Goal: Navigation & Orientation: Find specific page/section

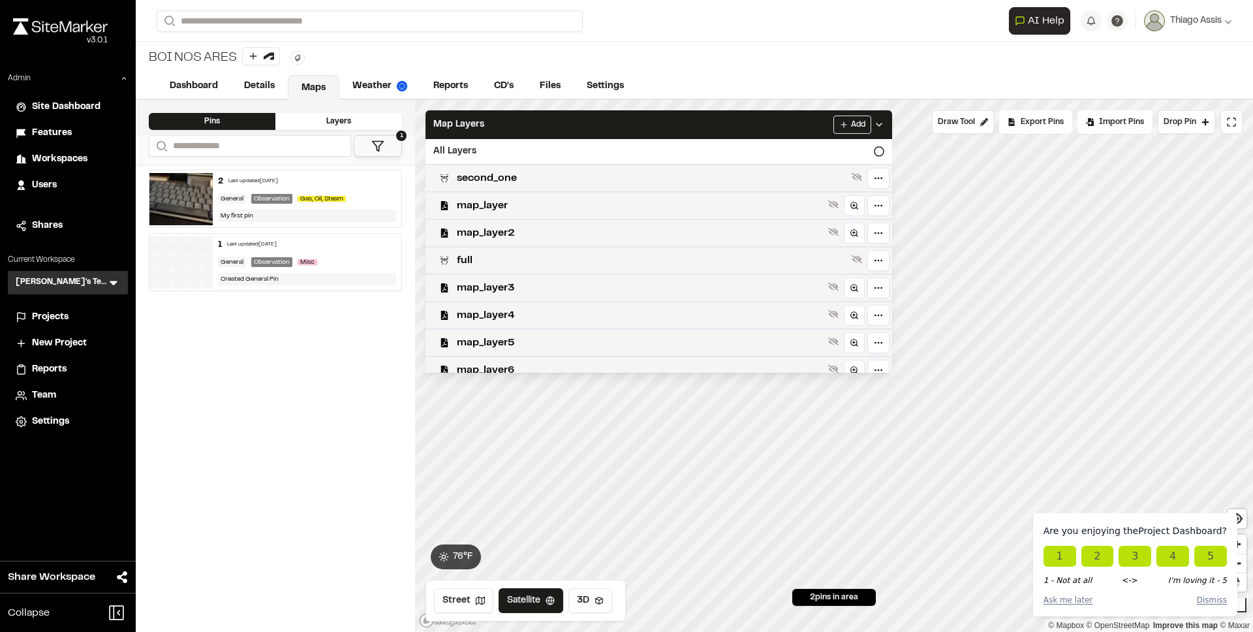
scroll to position [367, 0]
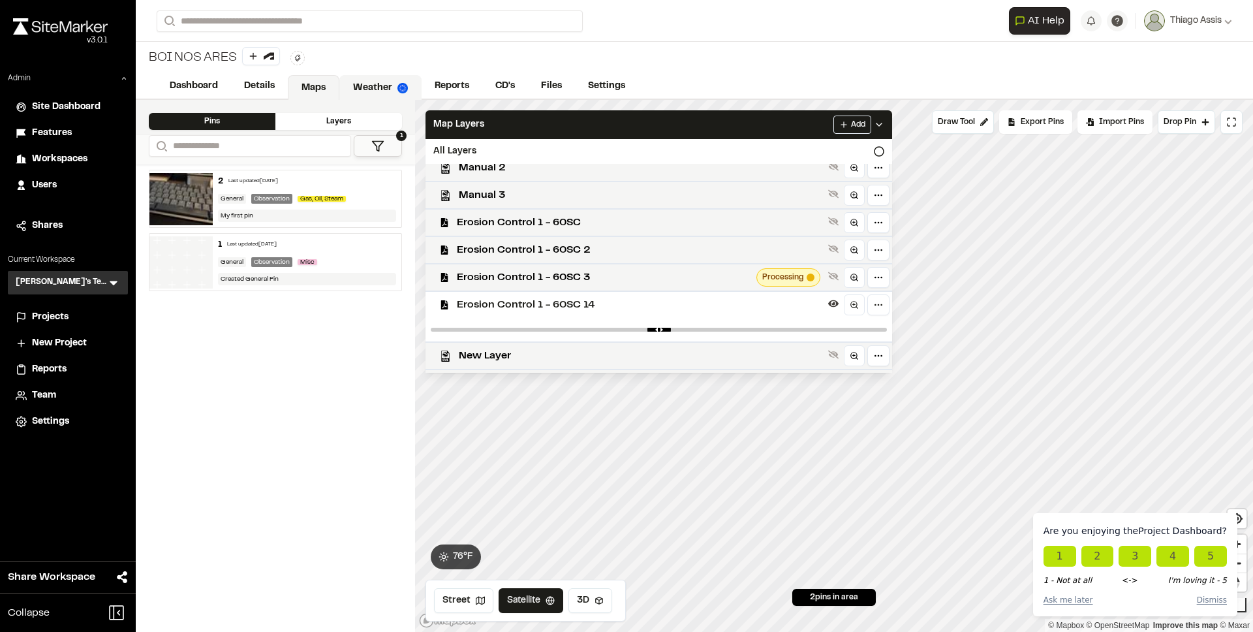
click at [362, 91] on link "Weather" at bounding box center [380, 87] width 82 height 25
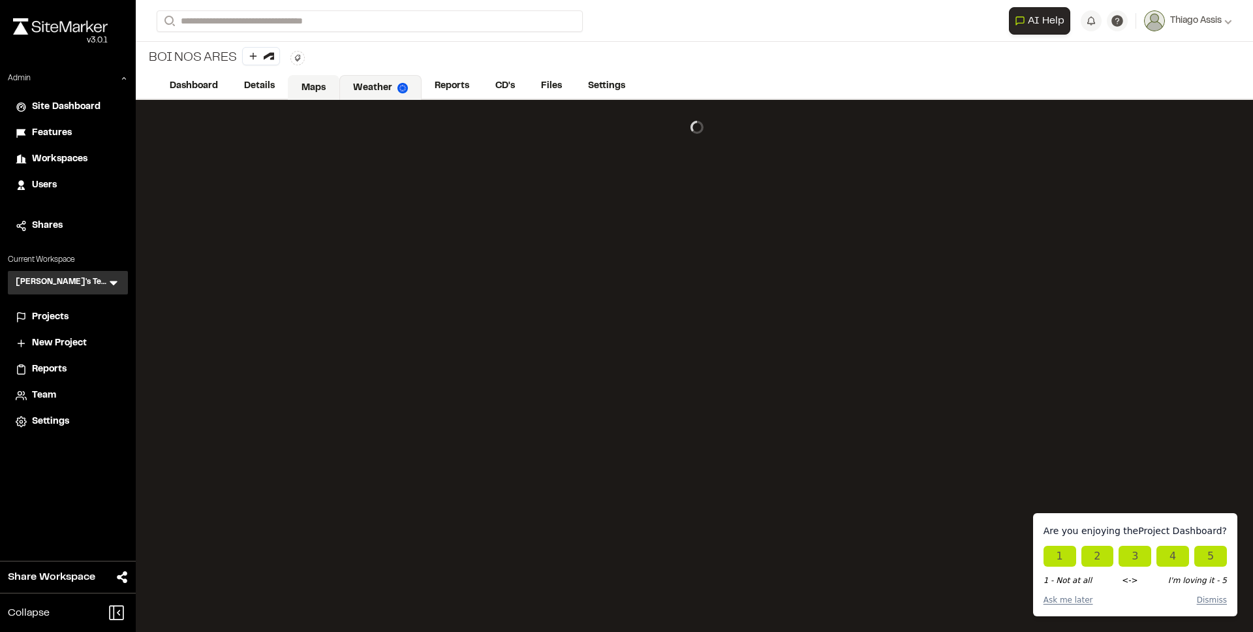
click at [321, 85] on link "Maps" at bounding box center [314, 87] width 52 height 25
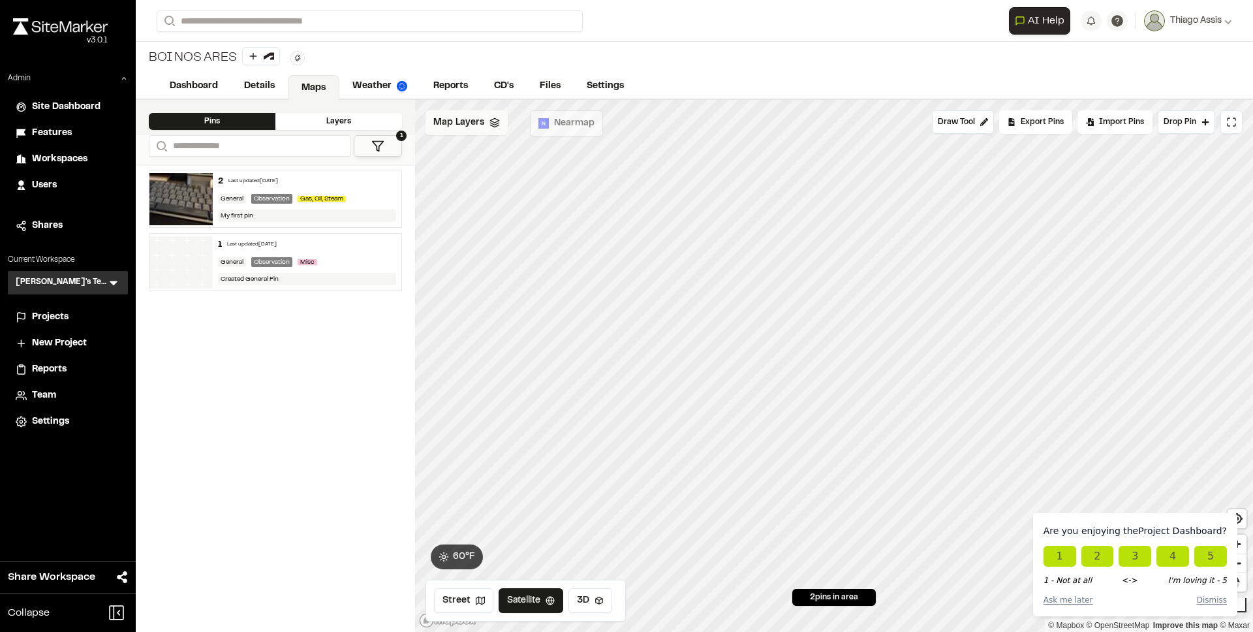
click at [477, 128] on span "Map Layers" at bounding box center [458, 123] width 51 height 14
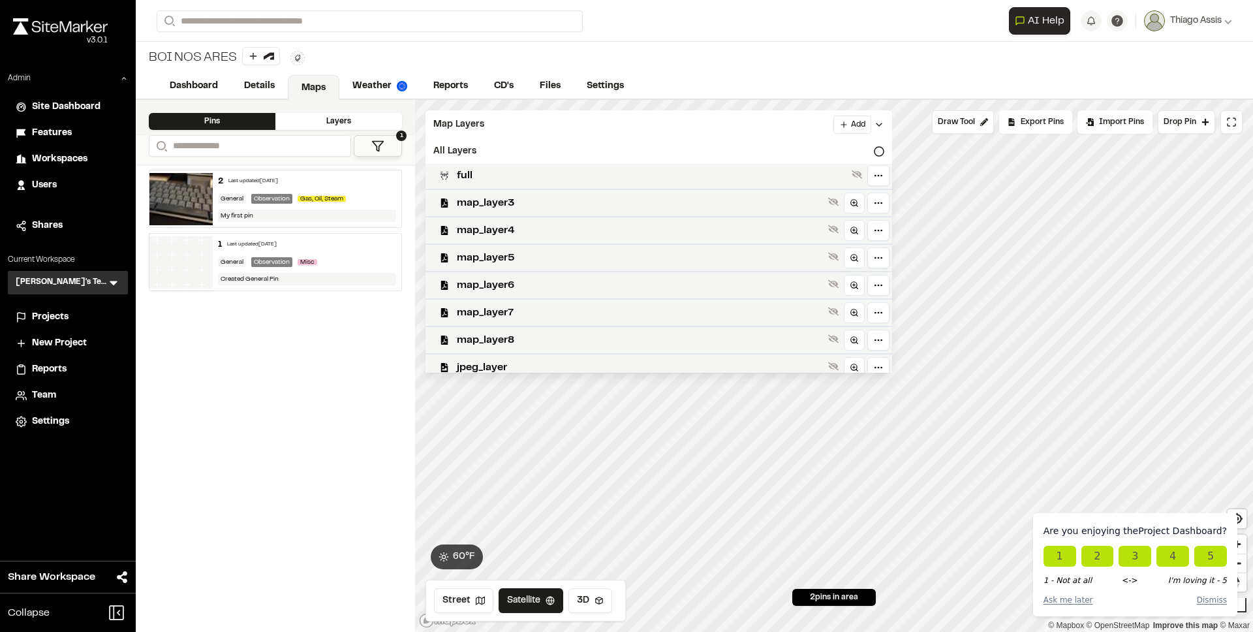
scroll to position [422, 0]
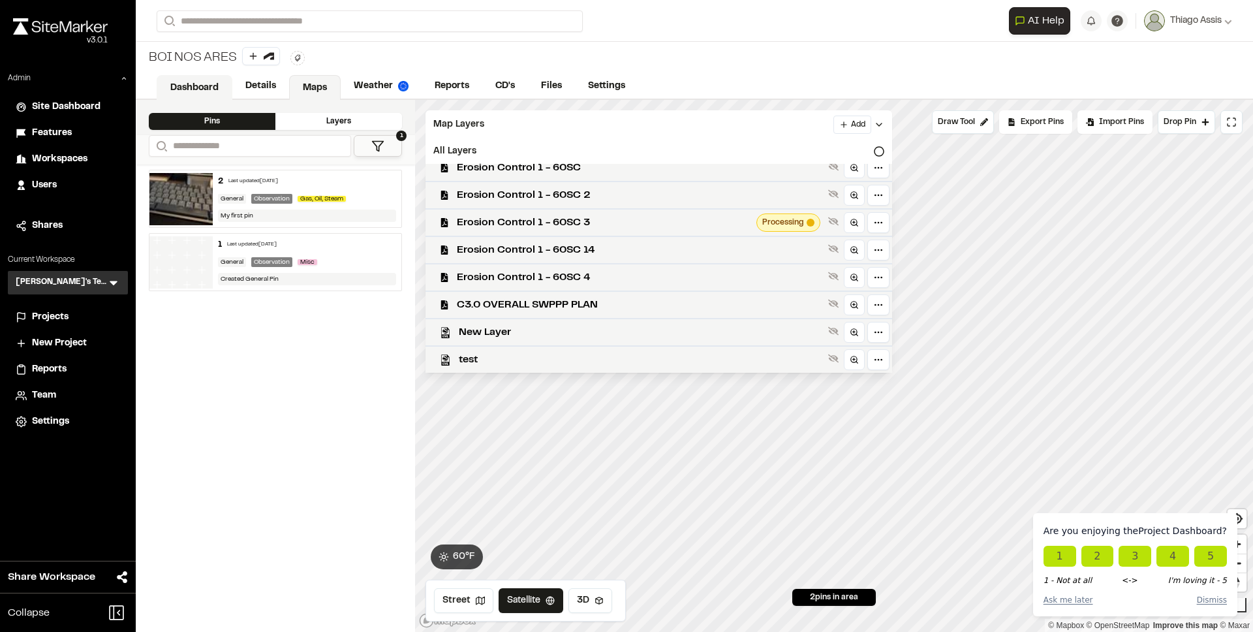
click at [194, 86] on link "Dashboard" at bounding box center [195, 87] width 76 height 25
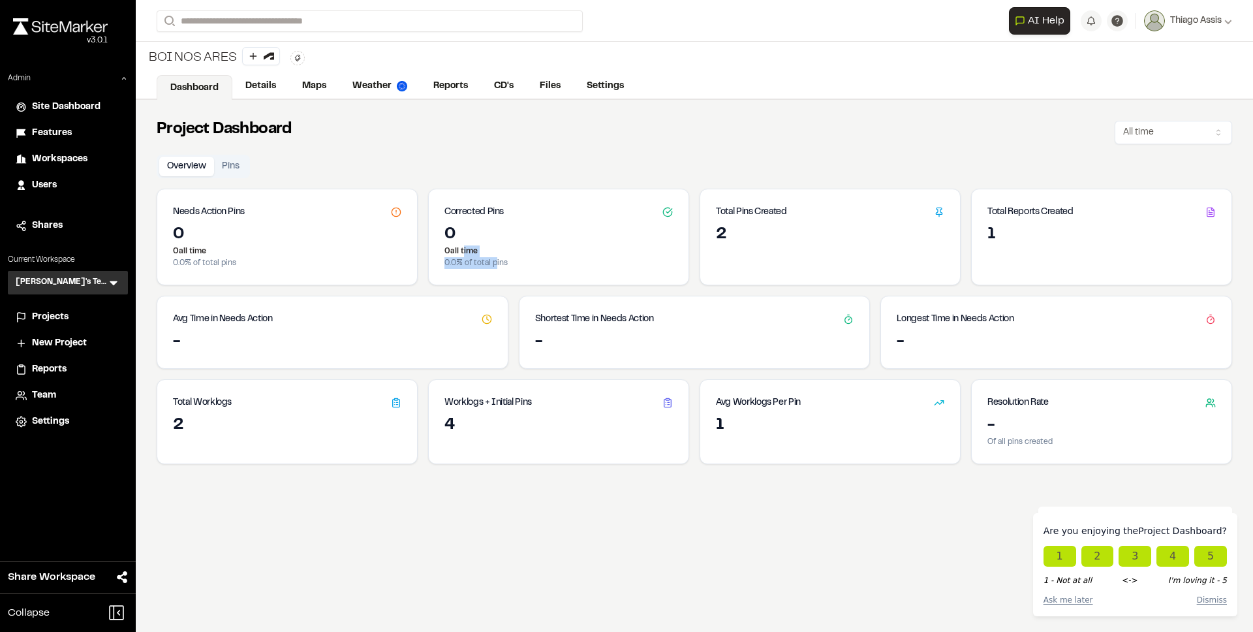
drag, startPoint x: 465, startPoint y: 250, endPoint x: 491, endPoint y: 262, distance: 28.9
click at [491, 262] on div "0 0 all time 0.0 % of total pins" at bounding box center [559, 255] width 260 height 60
click at [491, 262] on p "0.0 % of total pins" at bounding box center [558, 263] width 228 height 12
drag, startPoint x: 491, startPoint y: 262, endPoint x: 467, endPoint y: 249, distance: 28.3
click at [467, 249] on div "0 0 all time 0.0 % of total pins" at bounding box center [559, 255] width 260 height 60
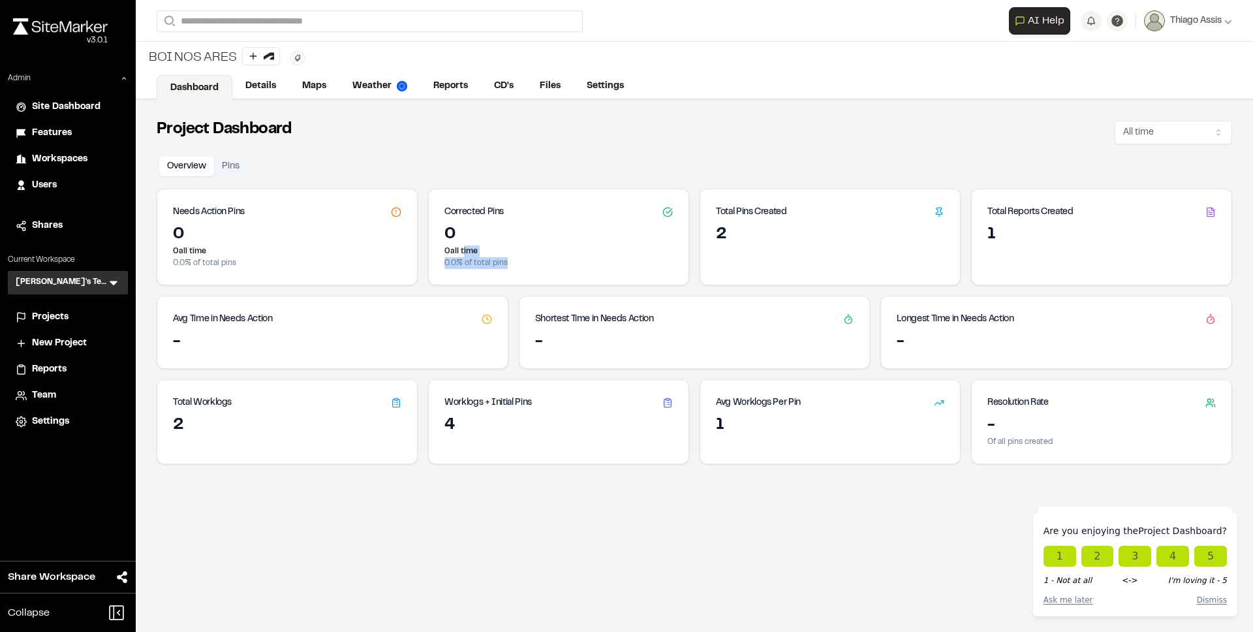
click at [466, 249] on p "0 all time" at bounding box center [558, 251] width 228 height 12
drag, startPoint x: 466, startPoint y: 249, endPoint x: 495, endPoint y: 258, distance: 30.3
click at [495, 258] on div "0 0 all time 0.0 % of total pins" at bounding box center [559, 255] width 260 height 60
click at [495, 259] on p "0.0 % of total pins" at bounding box center [558, 263] width 228 height 12
